Goal: Task Accomplishment & Management: Use online tool/utility

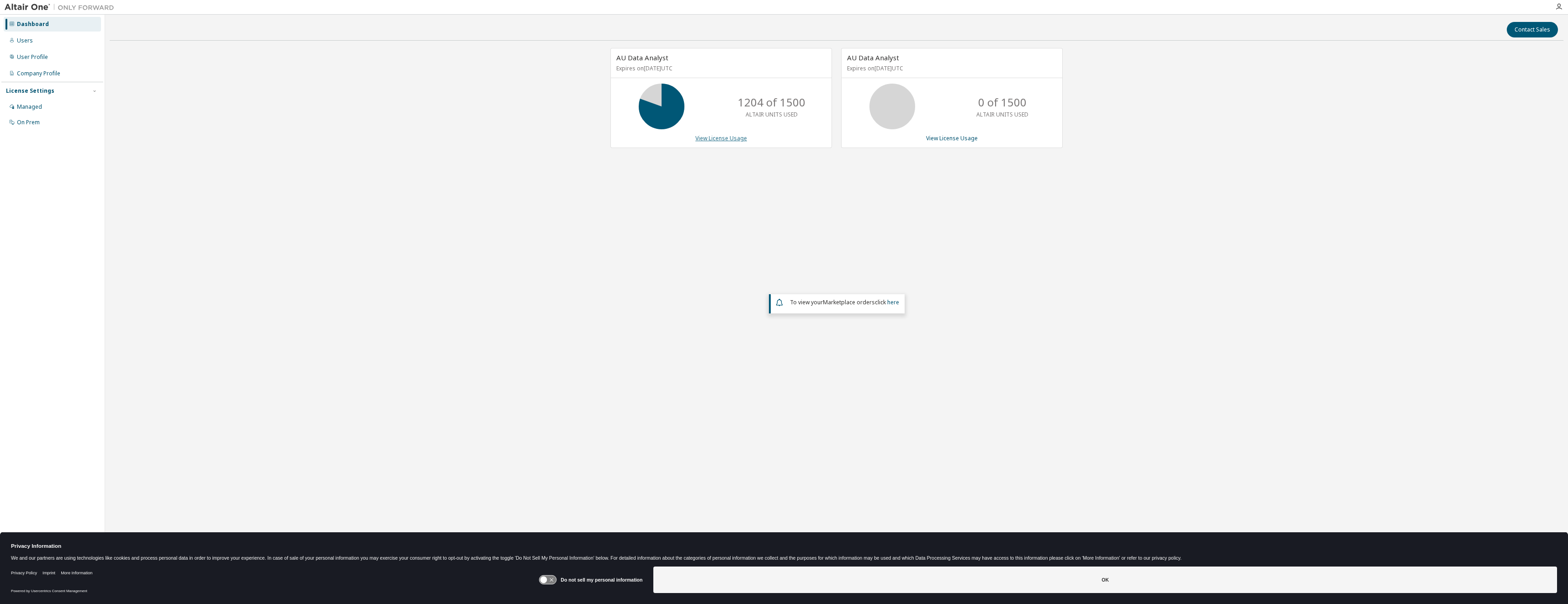
click at [710, 137] on link "View License Usage" at bounding box center [721, 138] width 51 height 8
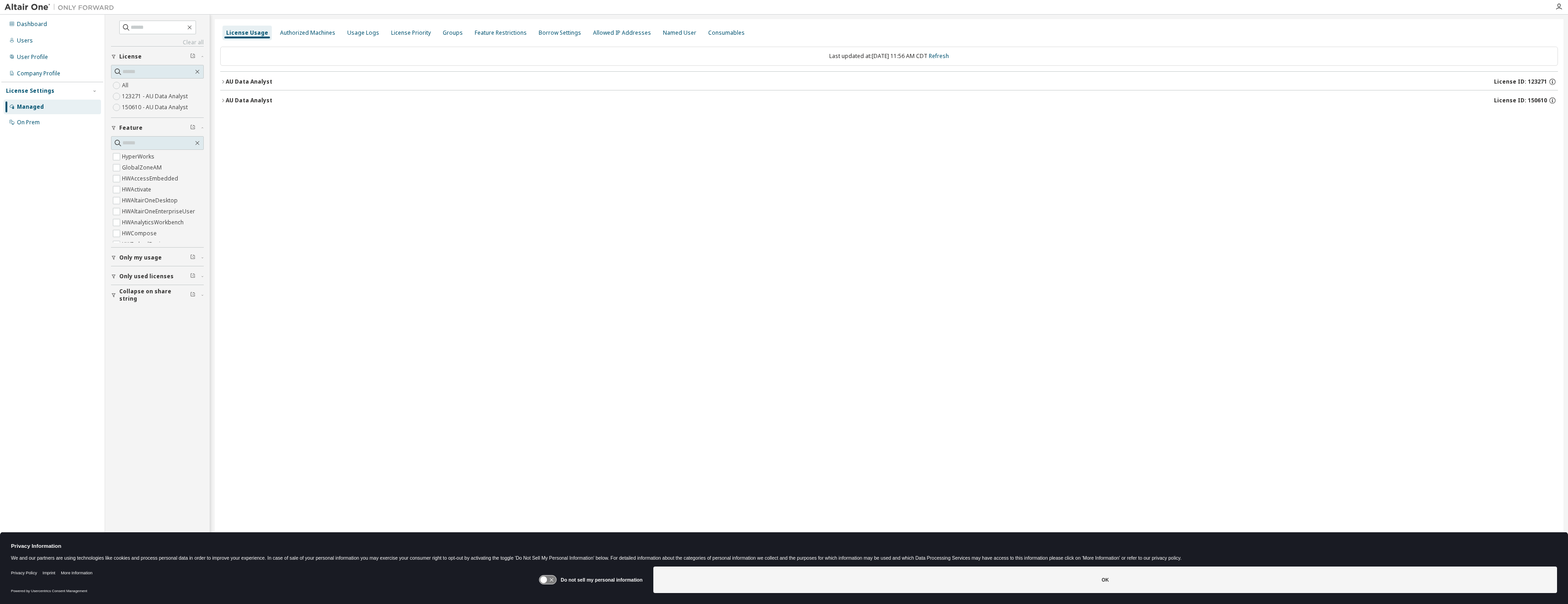
click at [221, 79] on icon "button" at bounding box center [223, 81] width 5 height 5
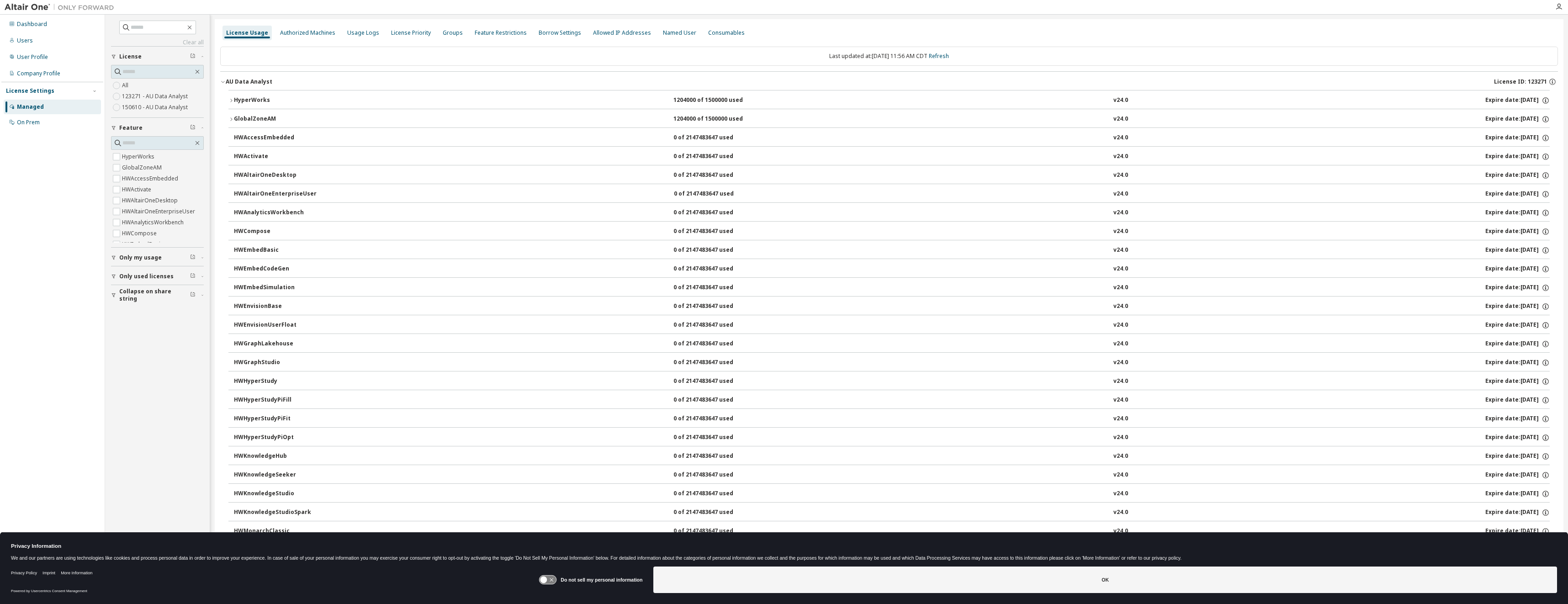
click at [231, 117] on icon "button" at bounding box center [231, 119] width 5 height 5
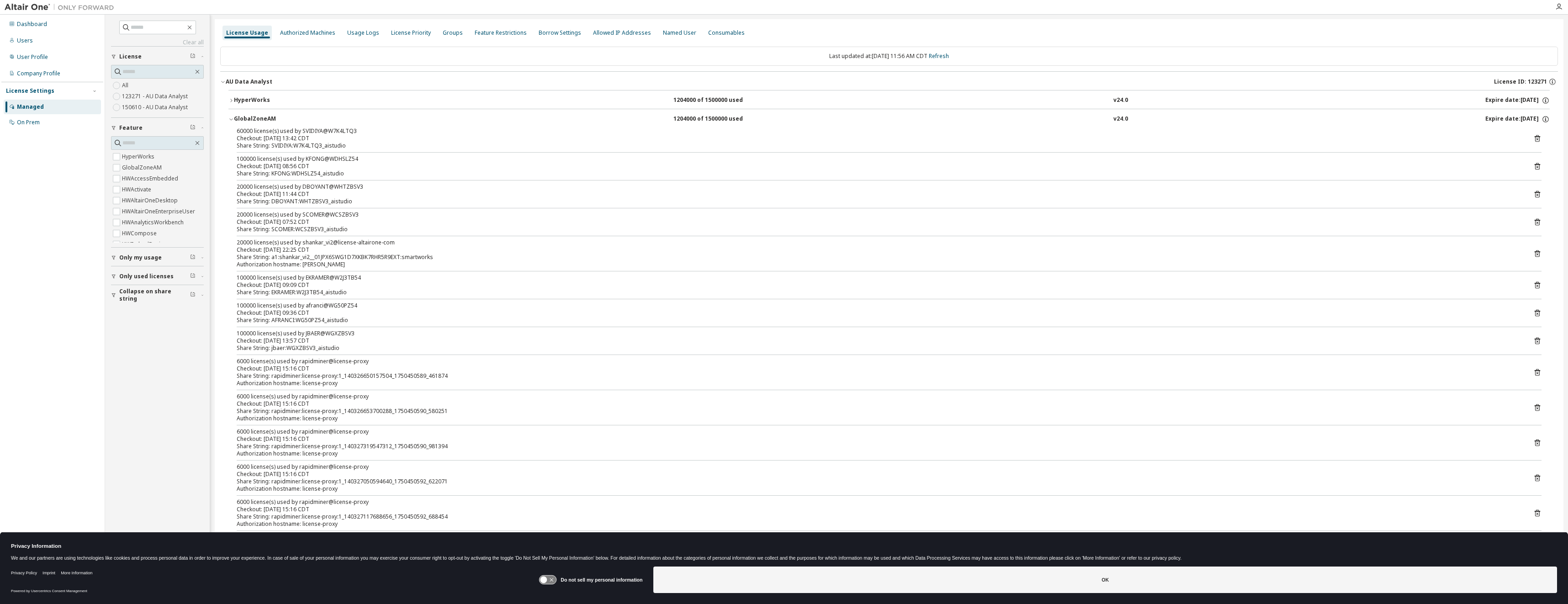
click at [230, 119] on icon "button" at bounding box center [231, 119] width 3 height 2
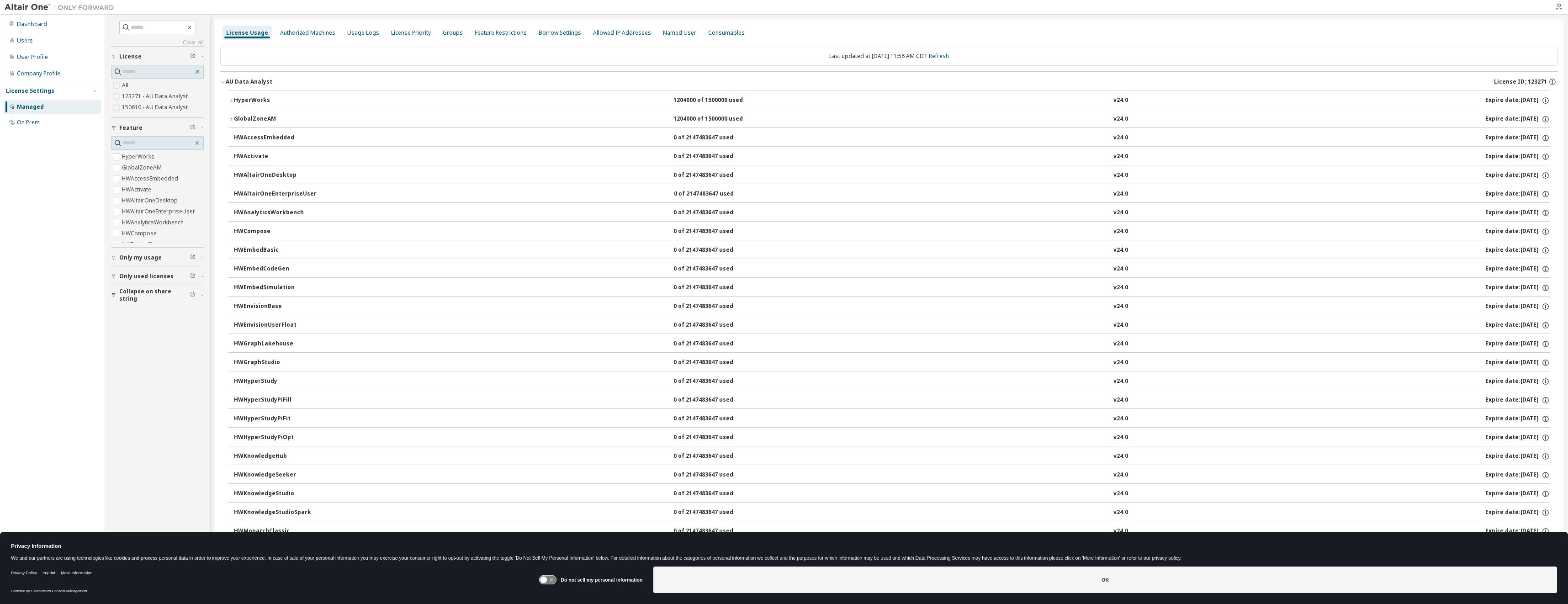
click at [230, 119] on icon "button" at bounding box center [231, 119] width 5 height 5
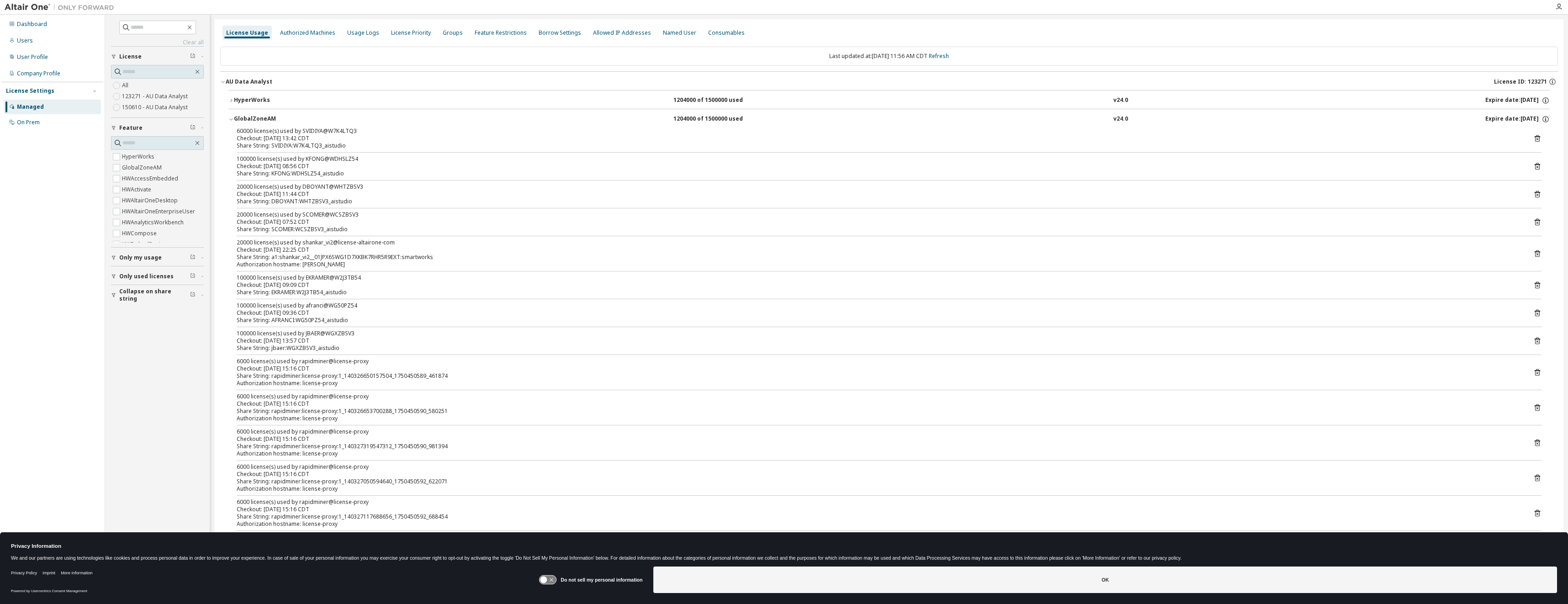
click at [231, 121] on icon "button" at bounding box center [231, 119] width 5 height 5
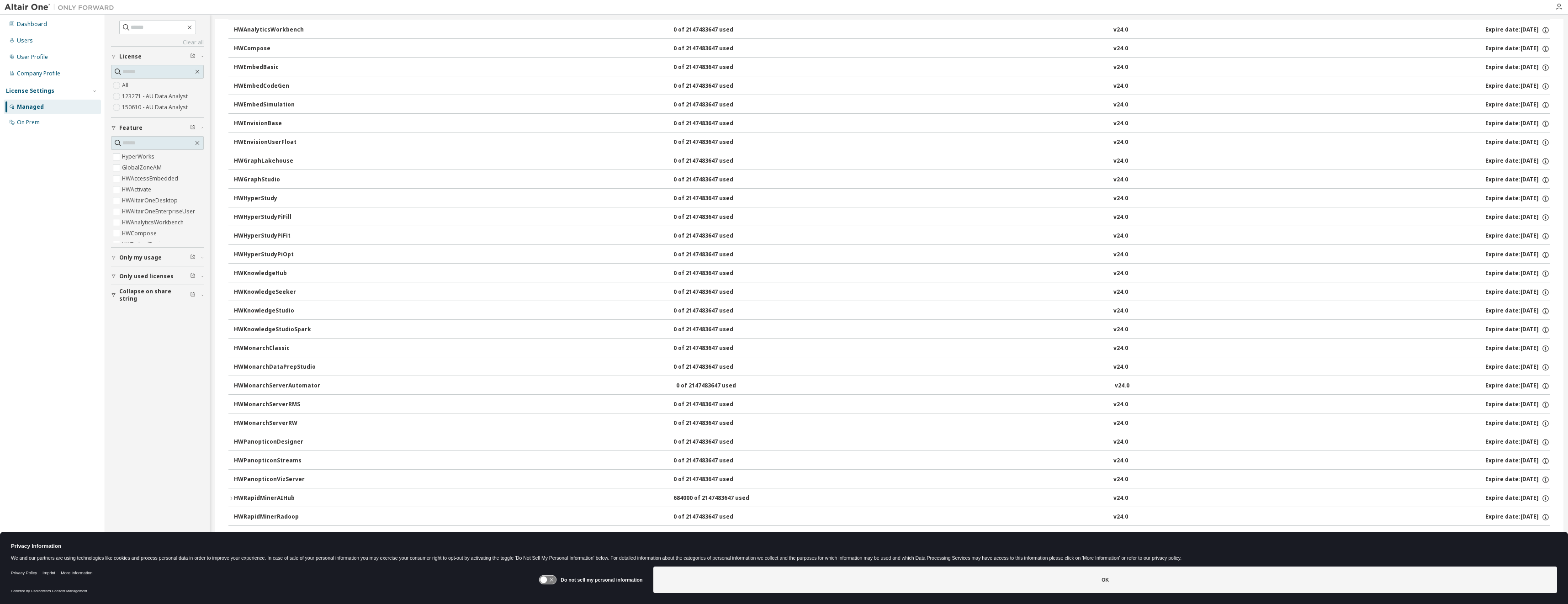
scroll to position [228, 0]
click at [233, 490] on icon "button" at bounding box center [231, 490] width 5 height 5
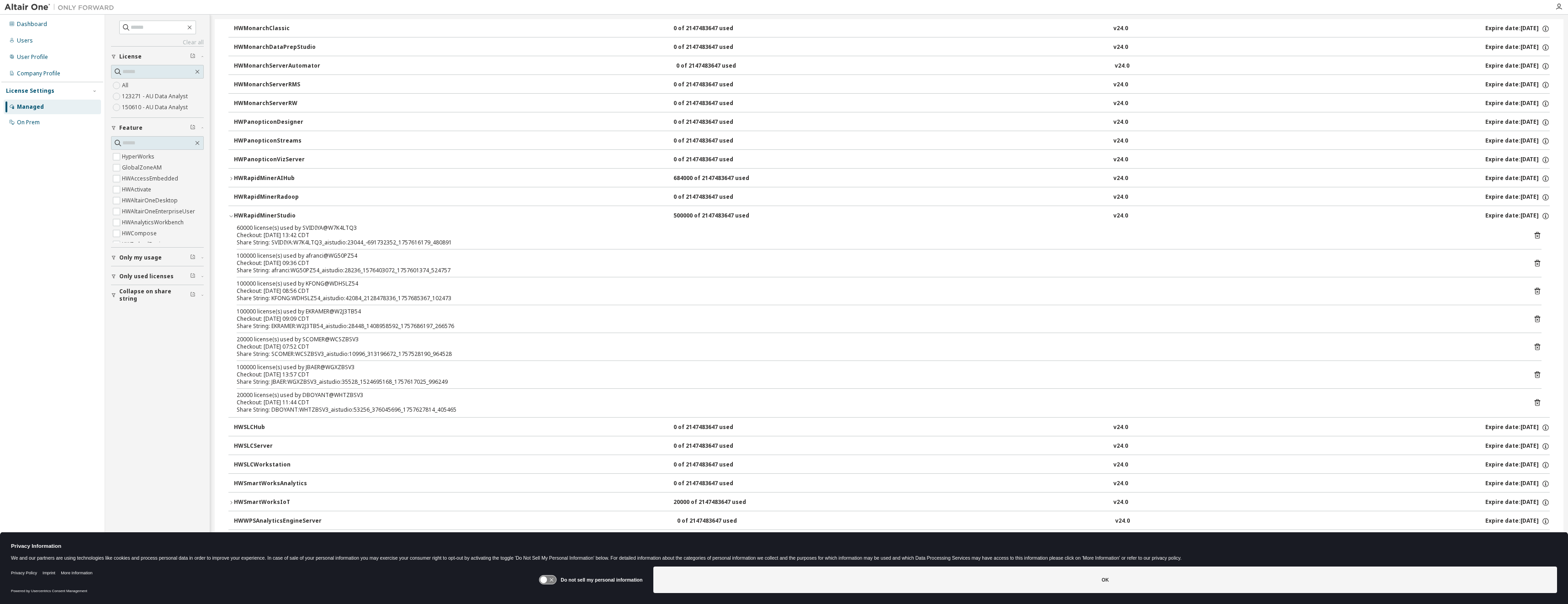
scroll to position [548, 0]
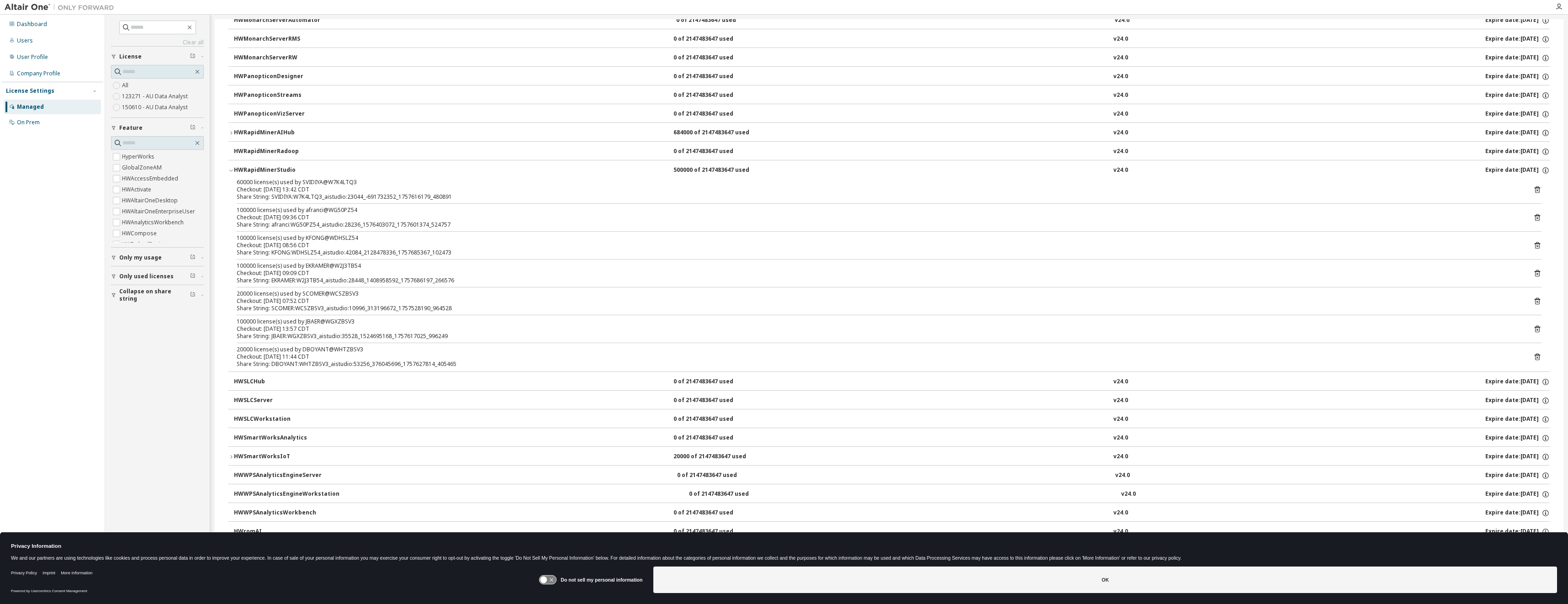
click at [279, 129] on div "HWRapidMinerAIHub" at bounding box center [275, 133] width 82 height 8
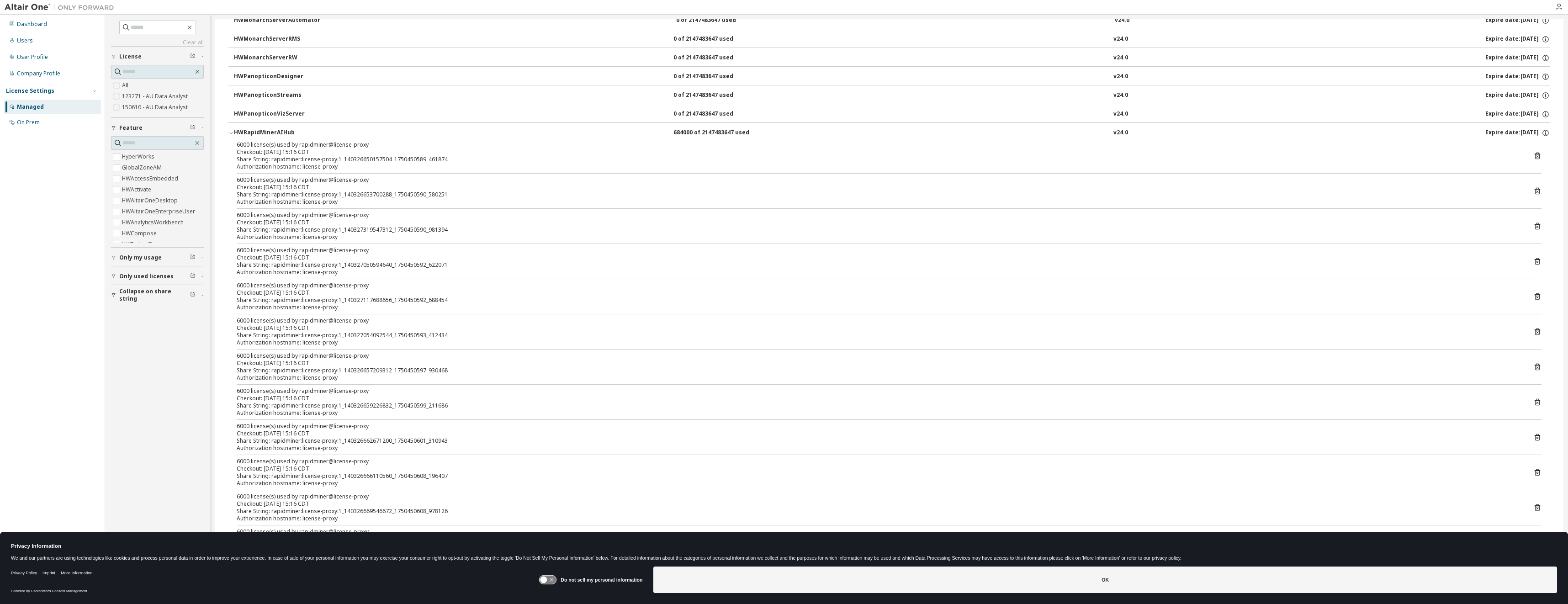
scroll to position [274, 0]
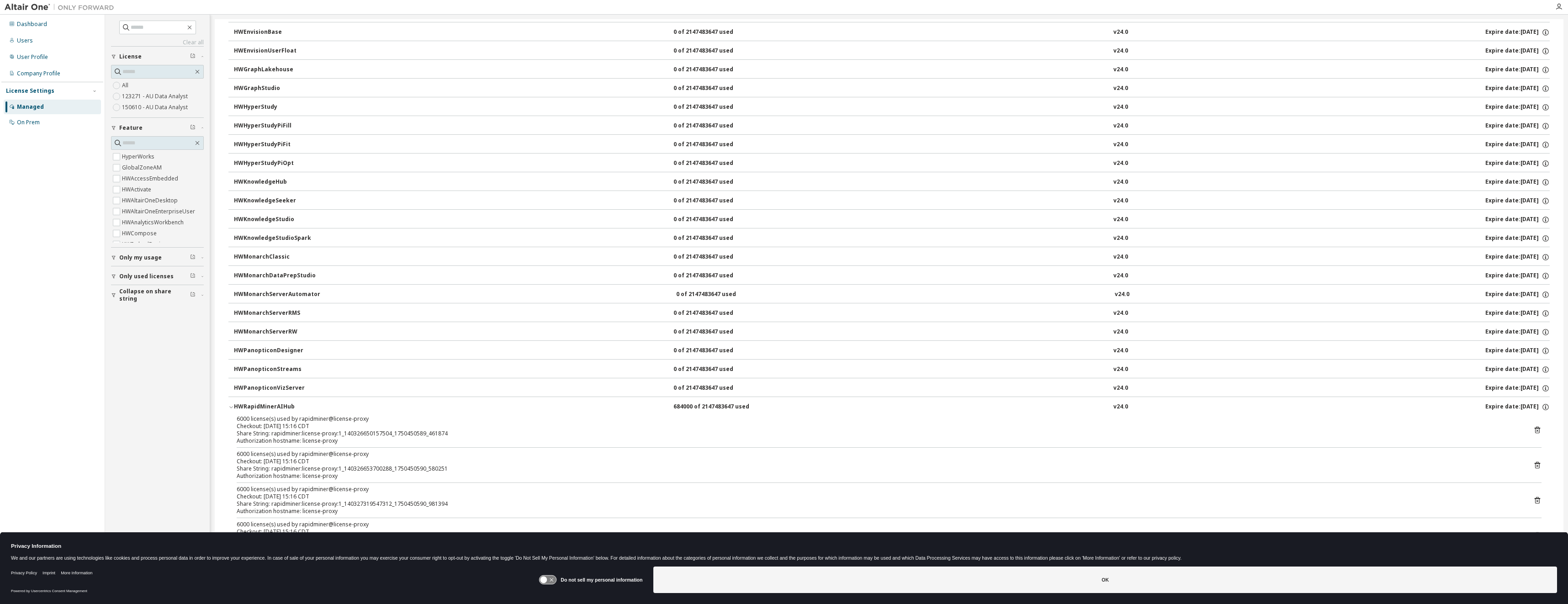
click at [284, 407] on div "HWRapidMinerAIHub" at bounding box center [275, 407] width 82 height 8
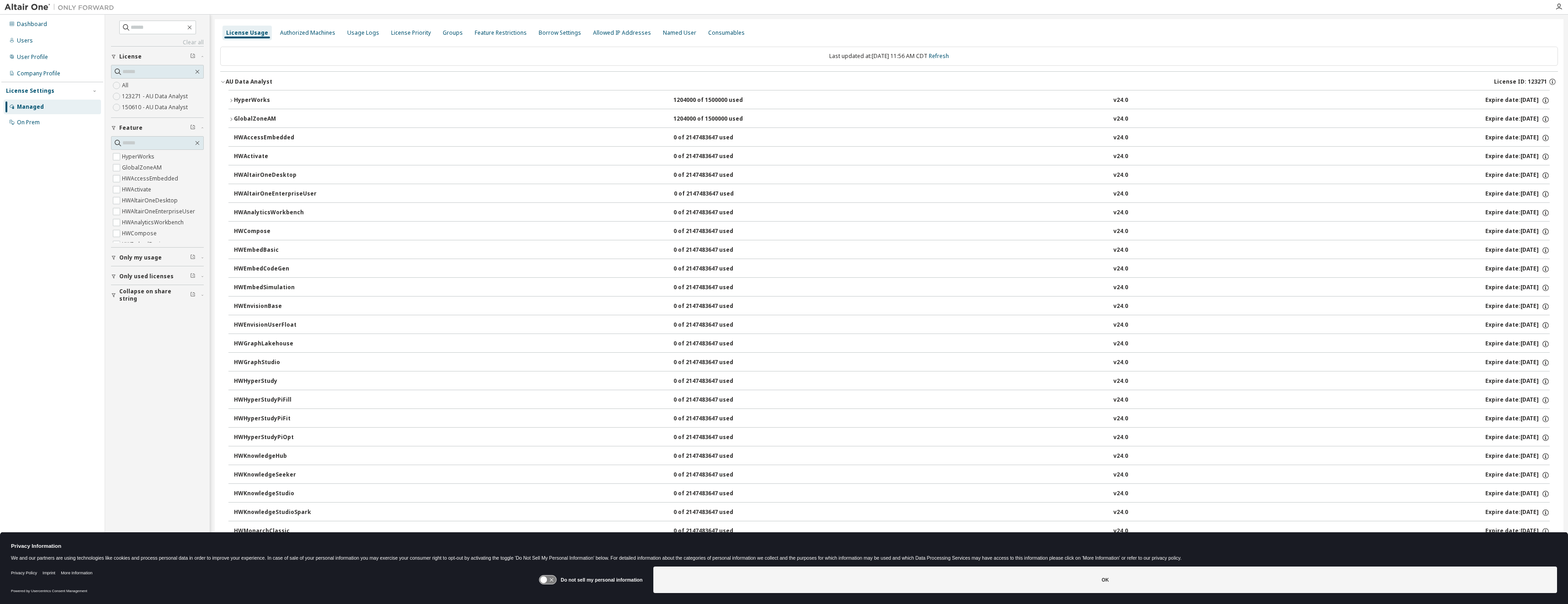
scroll to position [365, 0]
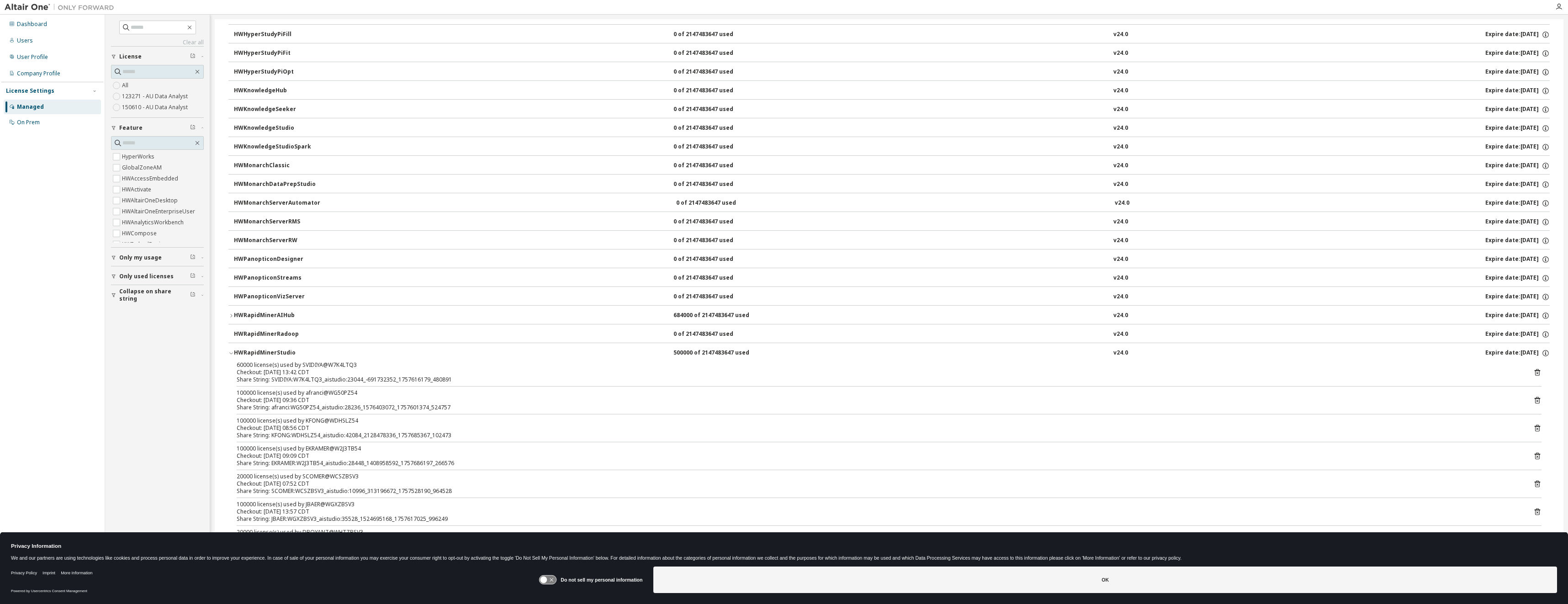
click at [230, 352] on icon "button" at bounding box center [231, 353] width 5 height 5
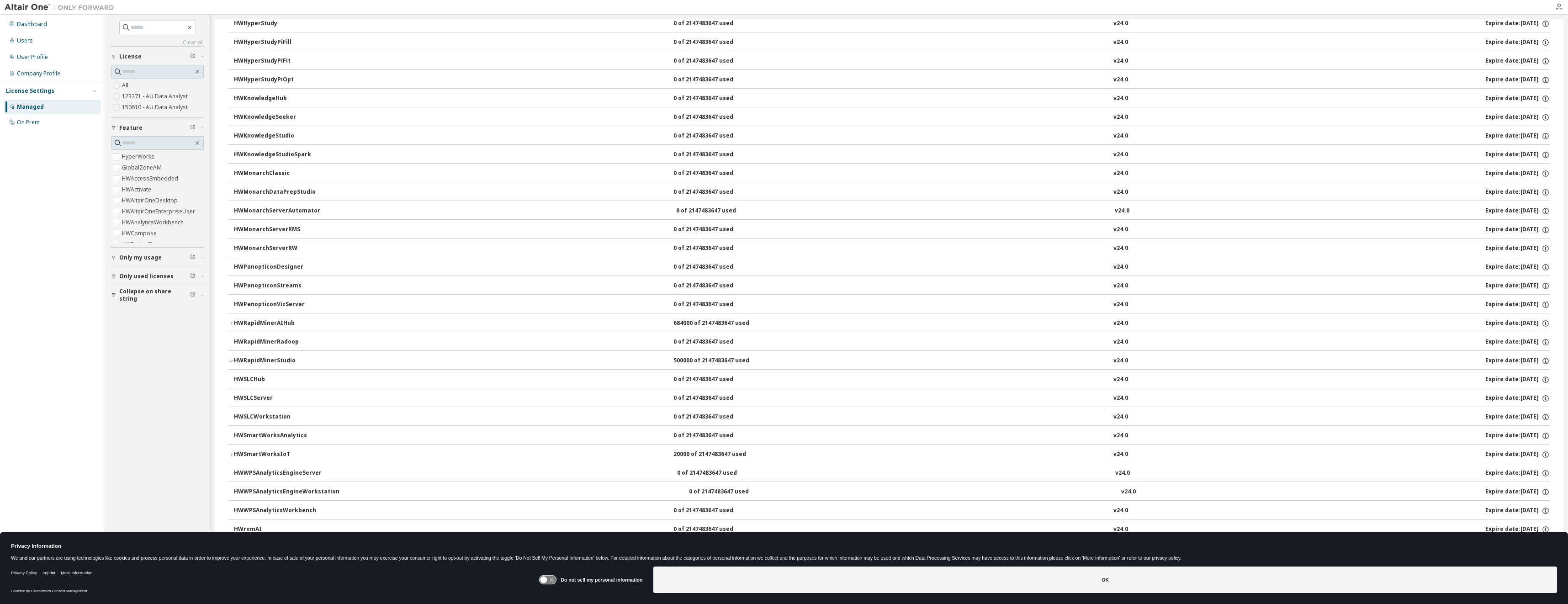
scroll to position [357, 0]
click at [230, 453] on icon "button" at bounding box center [231, 454] width 5 height 5
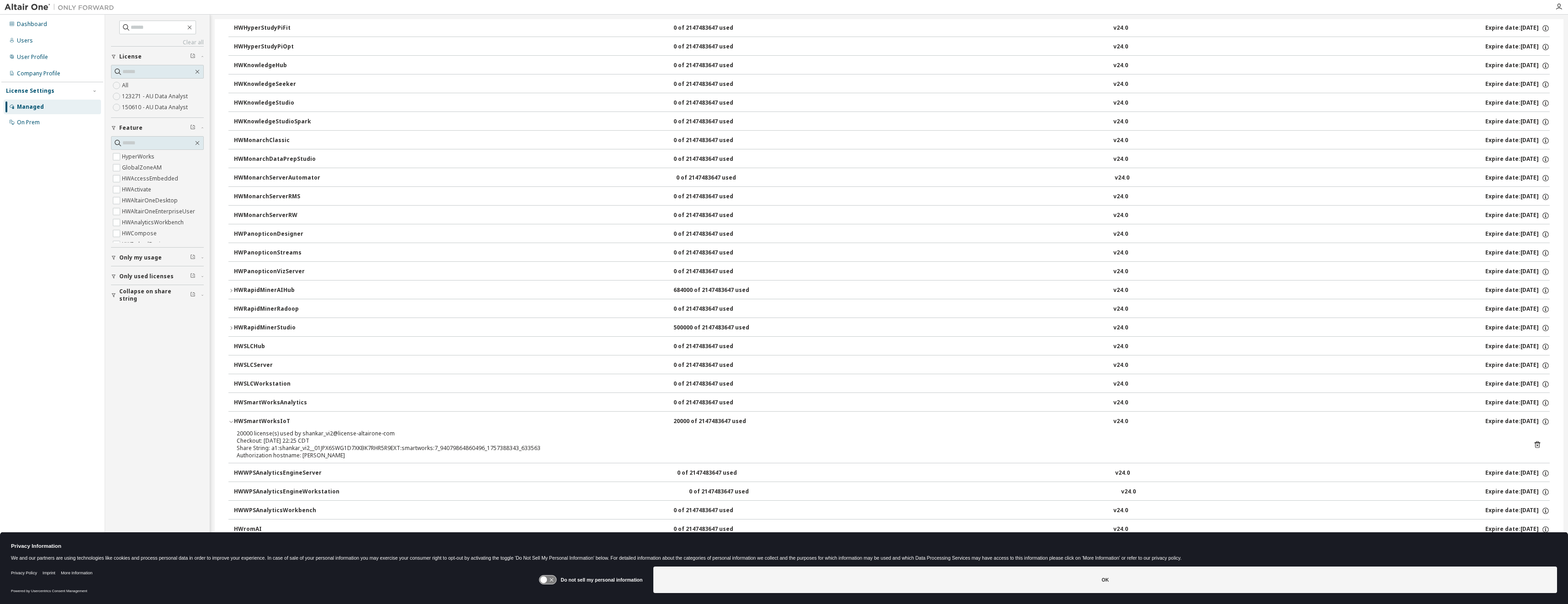
click at [229, 421] on icon "button" at bounding box center [231, 421] width 5 height 5
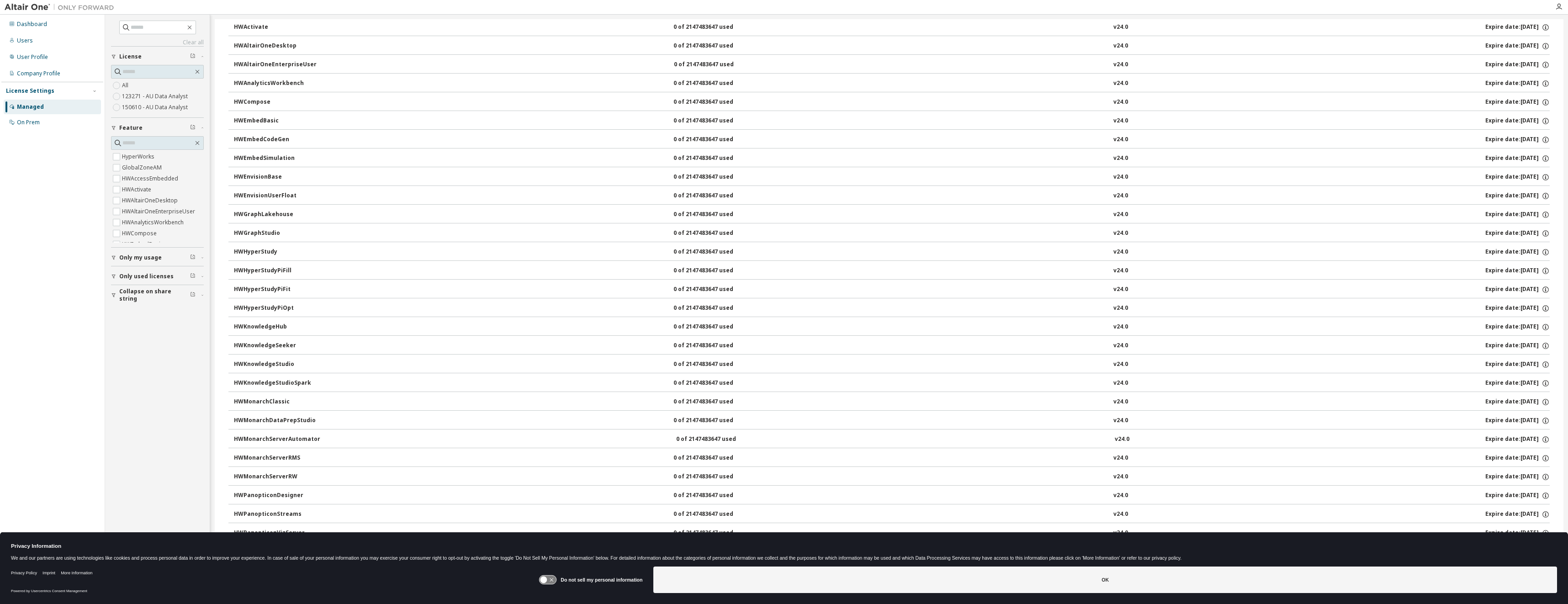
scroll to position [0, 0]
